Goal: Check status: Check status

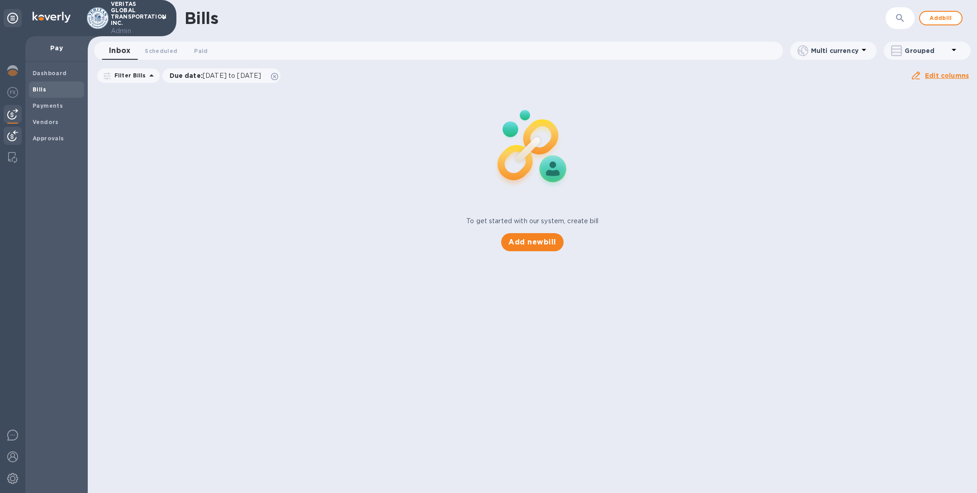
click at [13, 132] on img at bounding box center [12, 135] width 11 height 11
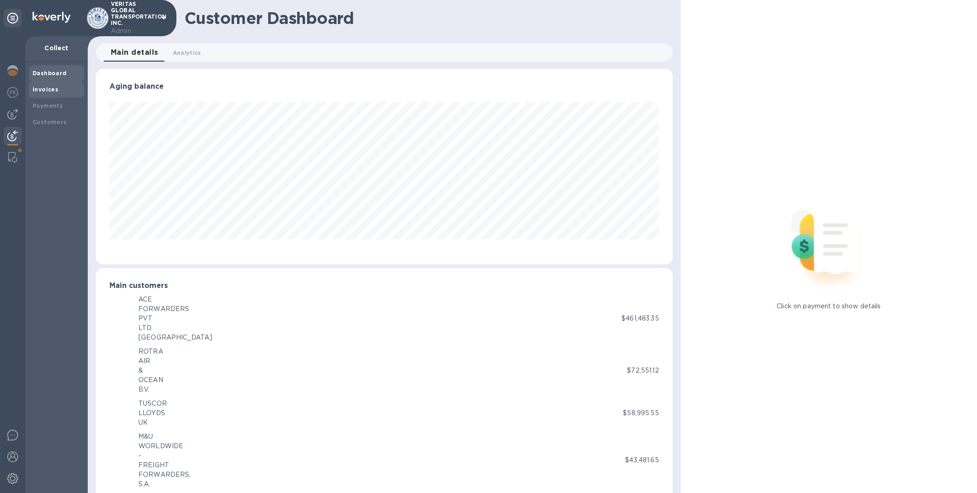
scroll to position [452214, 451836]
click at [49, 89] on b "Invoices" at bounding box center [46, 89] width 26 height 7
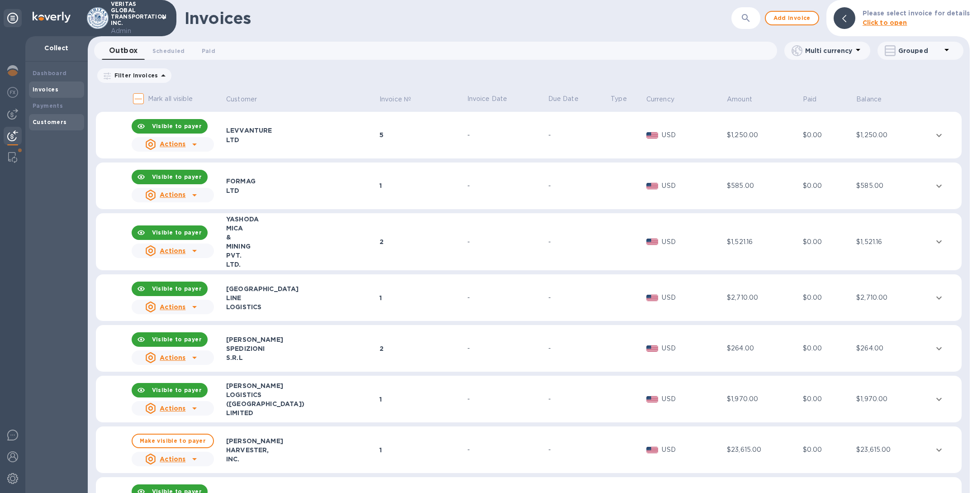
click at [78, 119] on div "Customers" at bounding box center [57, 122] width 48 height 9
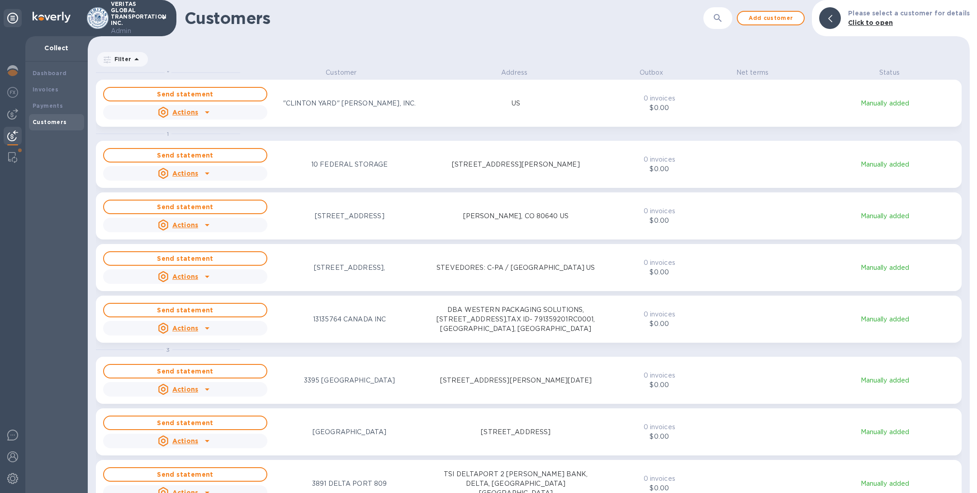
scroll to position [414, 879]
click at [723, 23] on icon "button" at bounding box center [718, 18] width 11 height 11
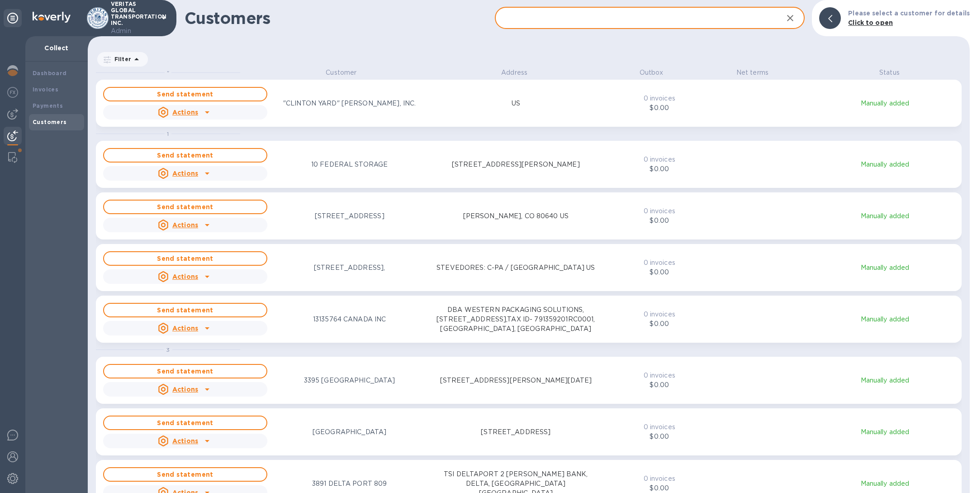
paste input "CONCRETE CANVAS"
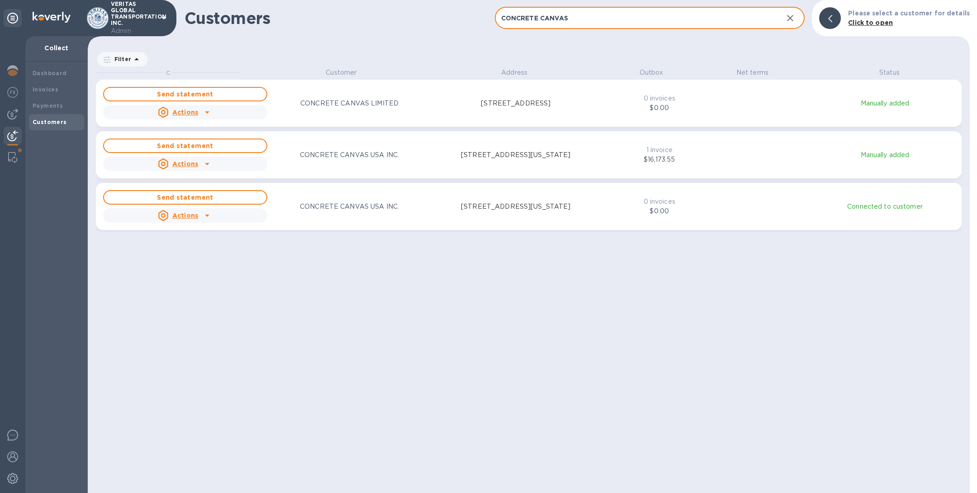
type input "CONCRETE CANVAS"
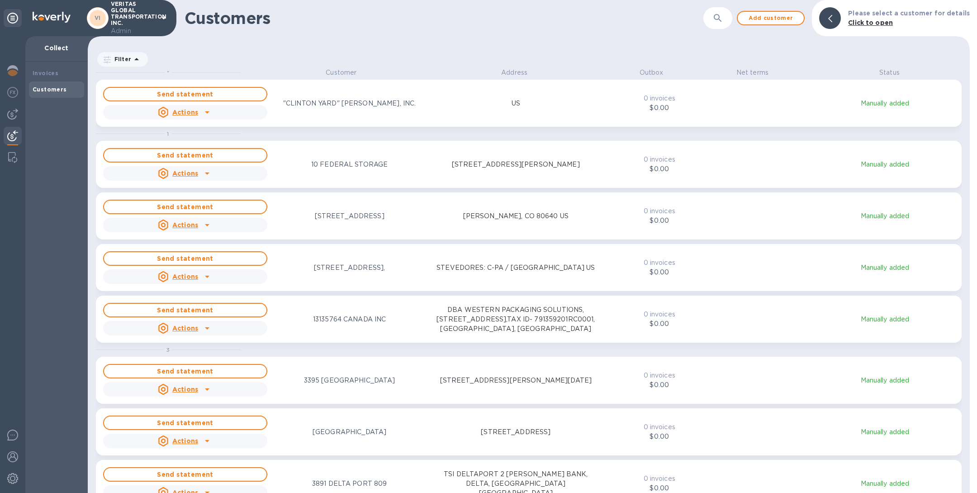
scroll to position [414, 879]
click at [723, 14] on icon "button" at bounding box center [718, 18] width 11 height 11
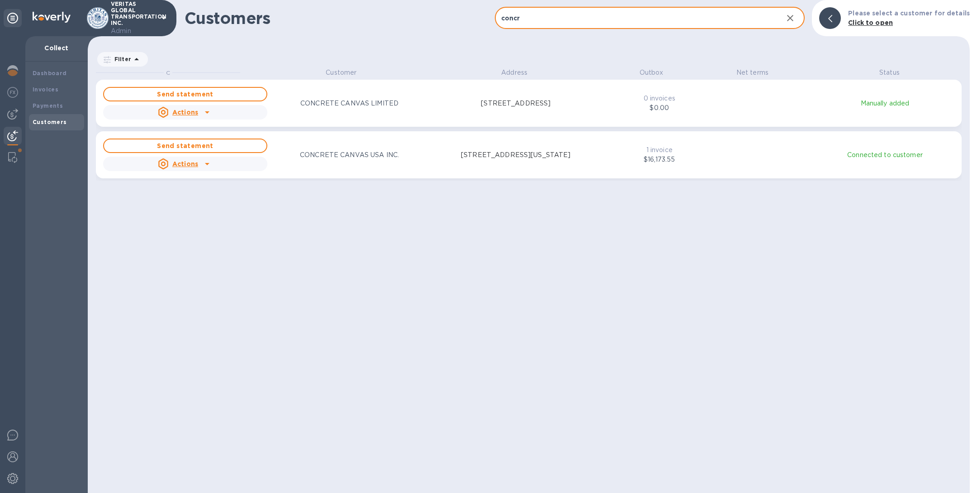
type input "concr"
click at [355, 151] on p "CONCRETE CANVAS USA INC." at bounding box center [349, 155] width 99 height 10
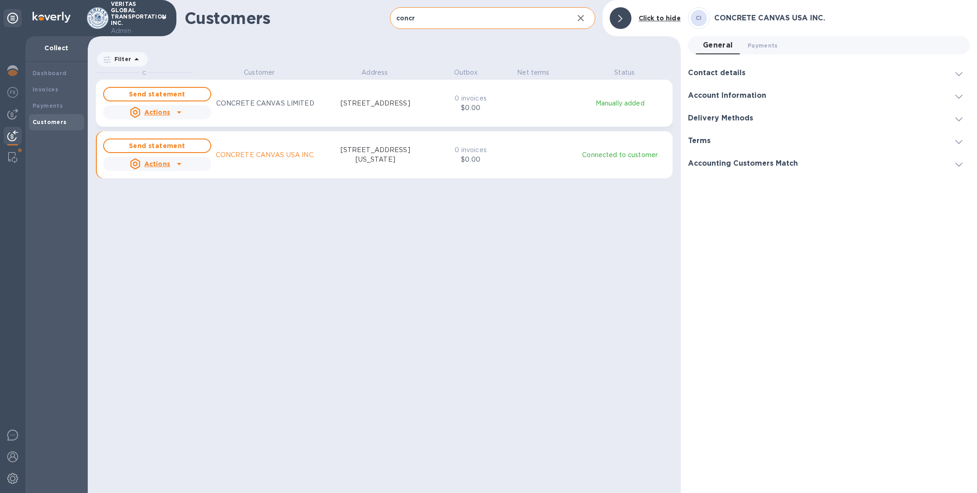
scroll to position [11, 4]
